Goal: Task Accomplishment & Management: Manage account settings

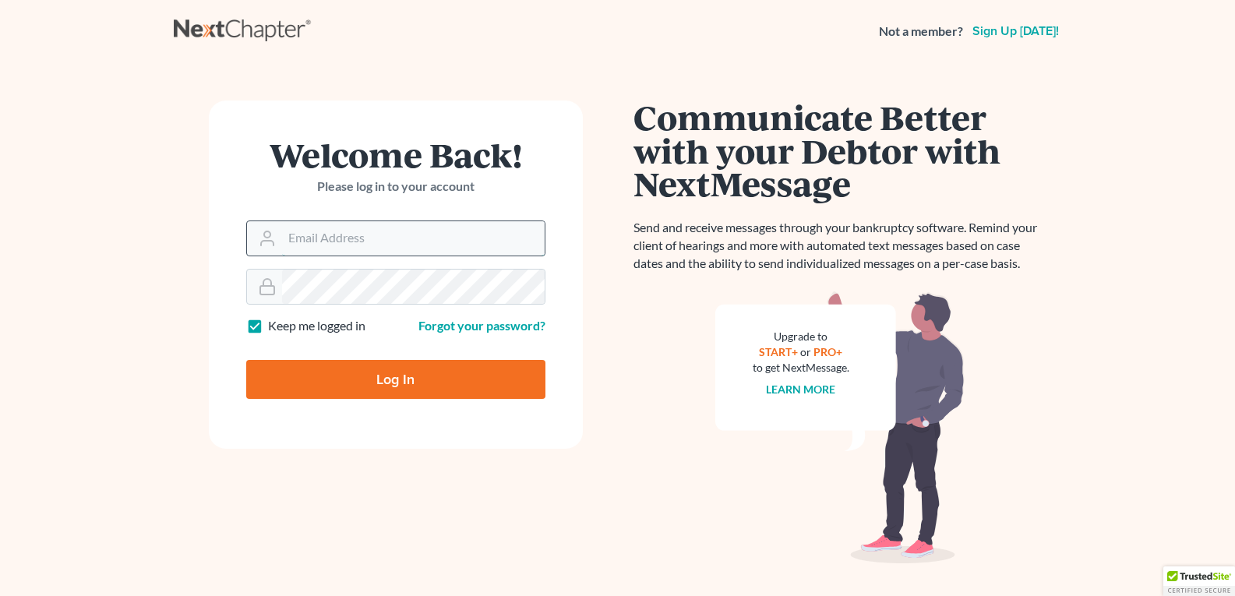
click at [328, 239] on input "Email Address" at bounding box center [413, 238] width 263 height 34
type input "[EMAIL_ADDRESS][DOMAIN_NAME]"
click at [307, 378] on input "Log In" at bounding box center [395, 379] width 299 height 39
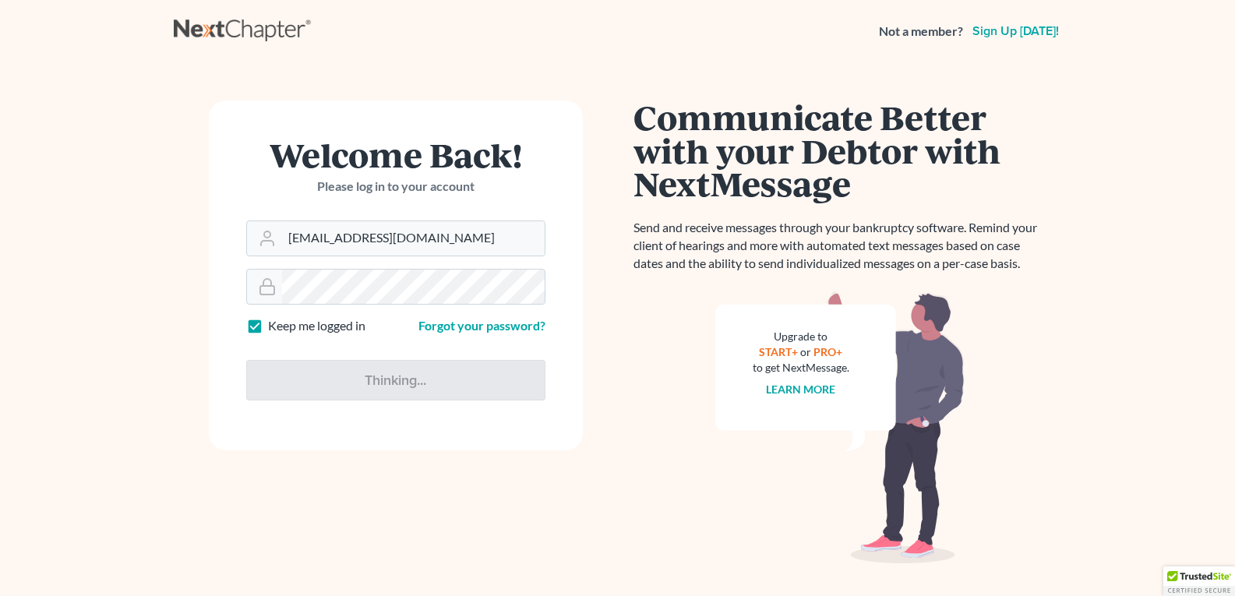
type input "Thinking..."
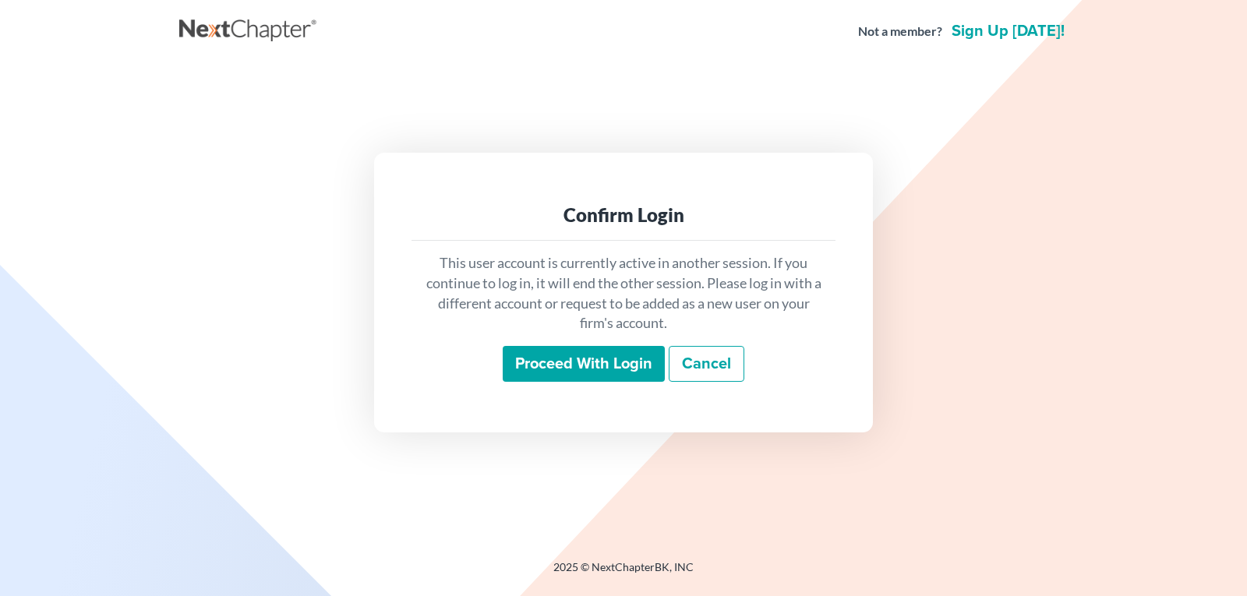
click at [571, 358] on input "Proceed with login" at bounding box center [584, 364] width 162 height 36
